Goal: Communication & Community: Answer question/provide support

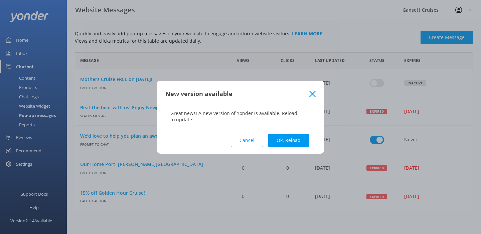
scroll to position [154, 393]
click at [281, 136] on button "Ok, Reload" at bounding box center [288, 140] width 41 height 13
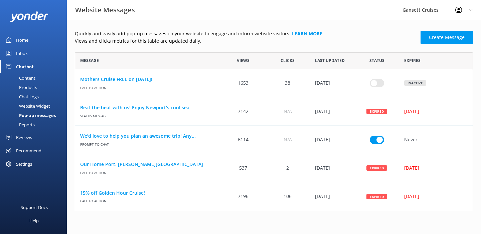
scroll to position [5, 5]
click at [28, 55] on link "Inbox" at bounding box center [33, 53] width 67 height 13
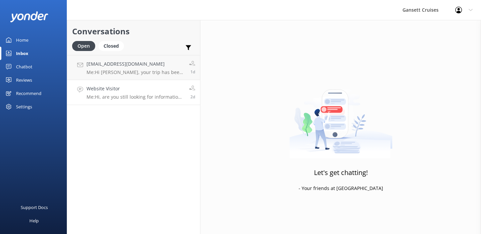
click at [132, 93] on div "Website Visitor Me: Hi, are you still looking for information regarding a 6 per…" at bounding box center [135, 92] width 98 height 15
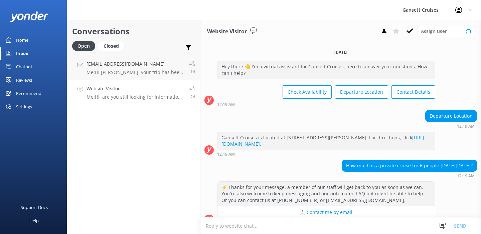
scroll to position [78, 0]
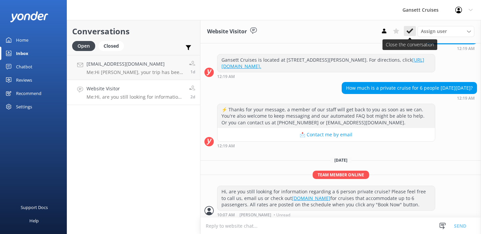
click at [410, 29] on icon at bounding box center [409, 31] width 7 height 7
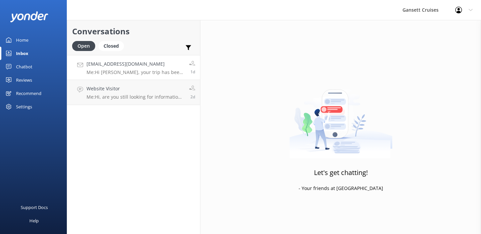
click at [114, 66] on h4 "[EMAIL_ADDRESS][DOMAIN_NAME]" at bounding box center [135, 63] width 98 height 7
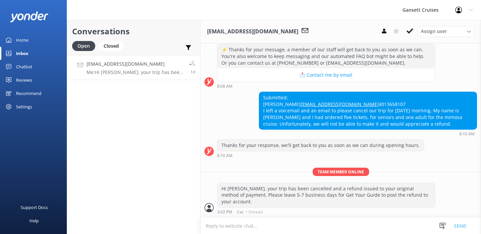
scroll to position [118, 0]
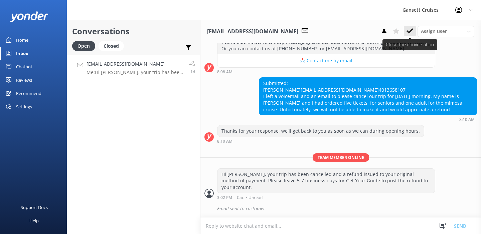
click at [408, 33] on use at bounding box center [409, 30] width 7 height 5
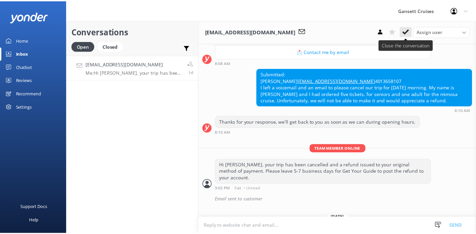
scroll to position [150, 0]
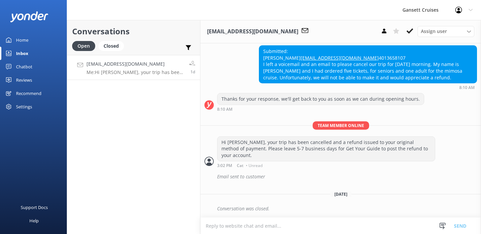
click at [20, 39] on div "Home" at bounding box center [22, 39] width 12 height 13
